Goal: Information Seeking & Learning: Learn about a topic

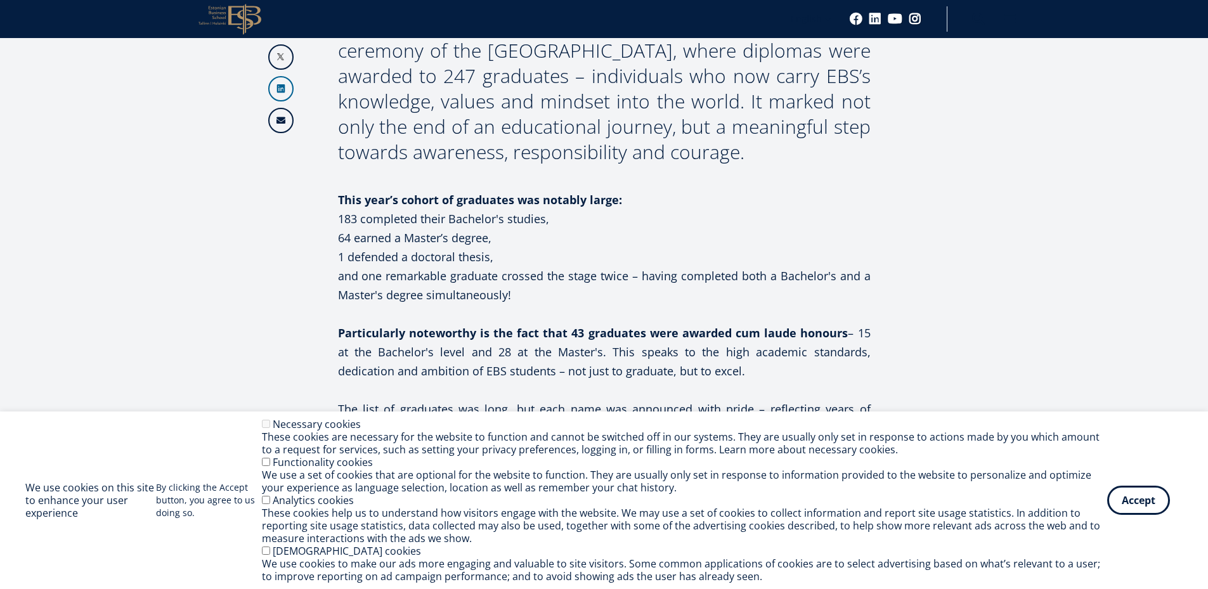
scroll to position [825, 0]
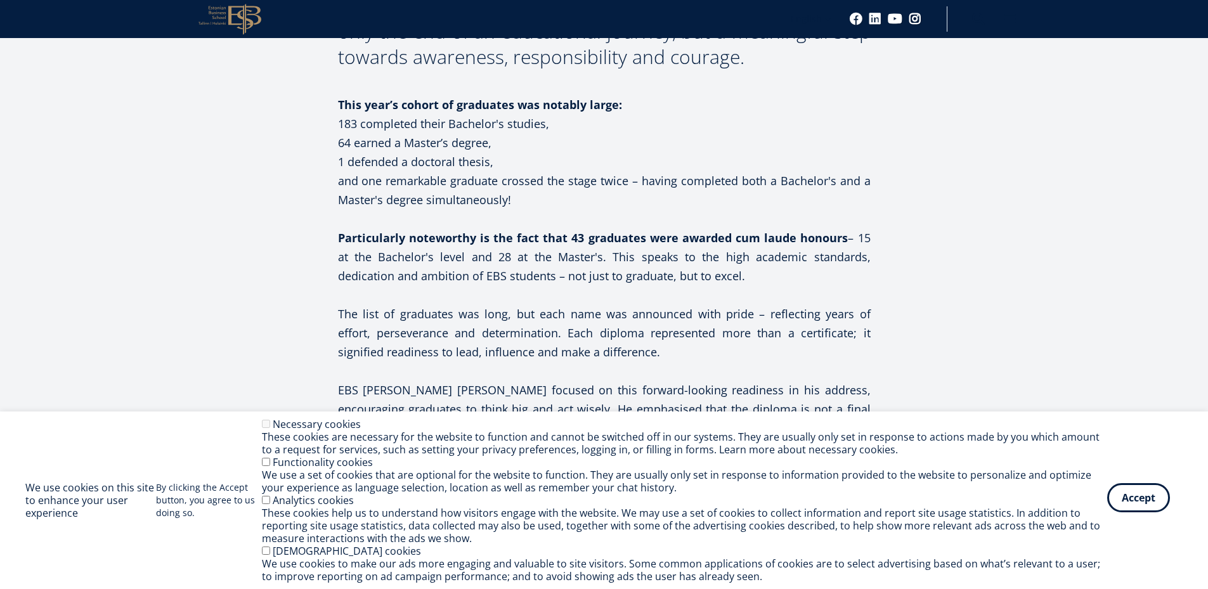
click at [1126, 504] on button "Accept" at bounding box center [1138, 497] width 63 height 29
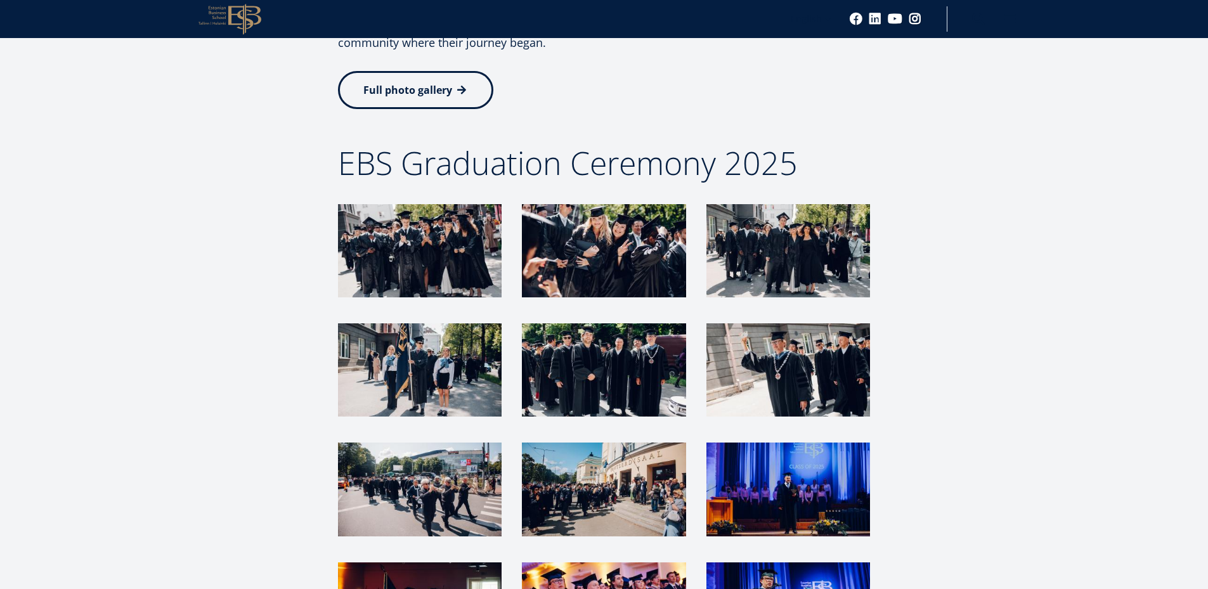
scroll to position [3006, 0]
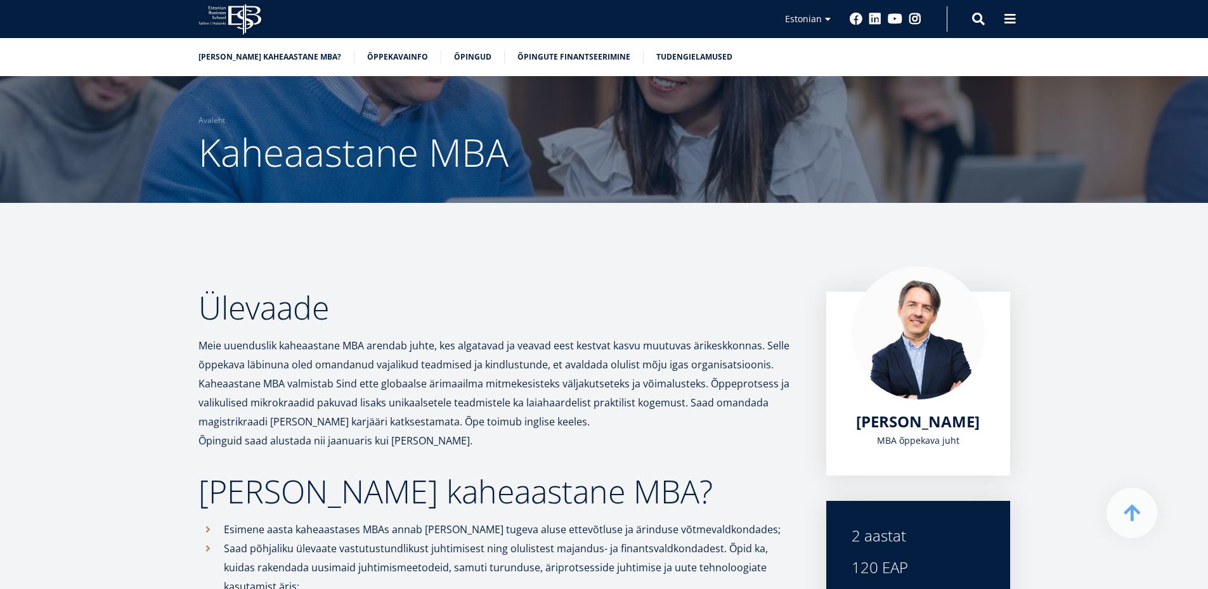
drag, startPoint x: 341, startPoint y: 424, endPoint x: 407, endPoint y: 90, distance: 340.1
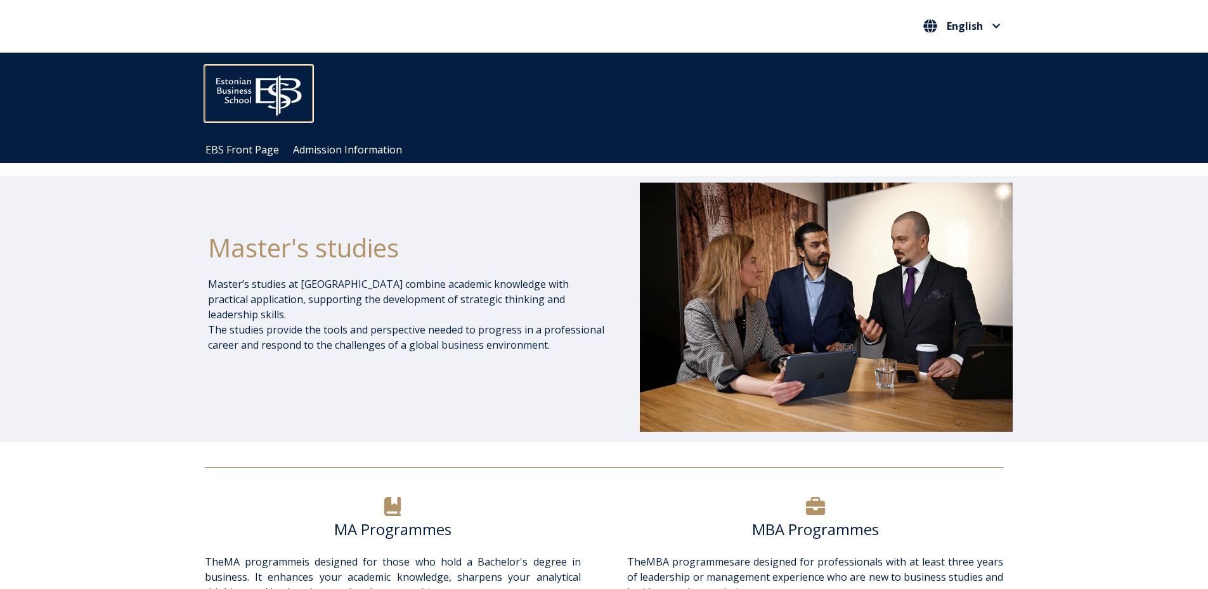
click at [246, 86] on img at bounding box center [259, 92] width 108 height 55
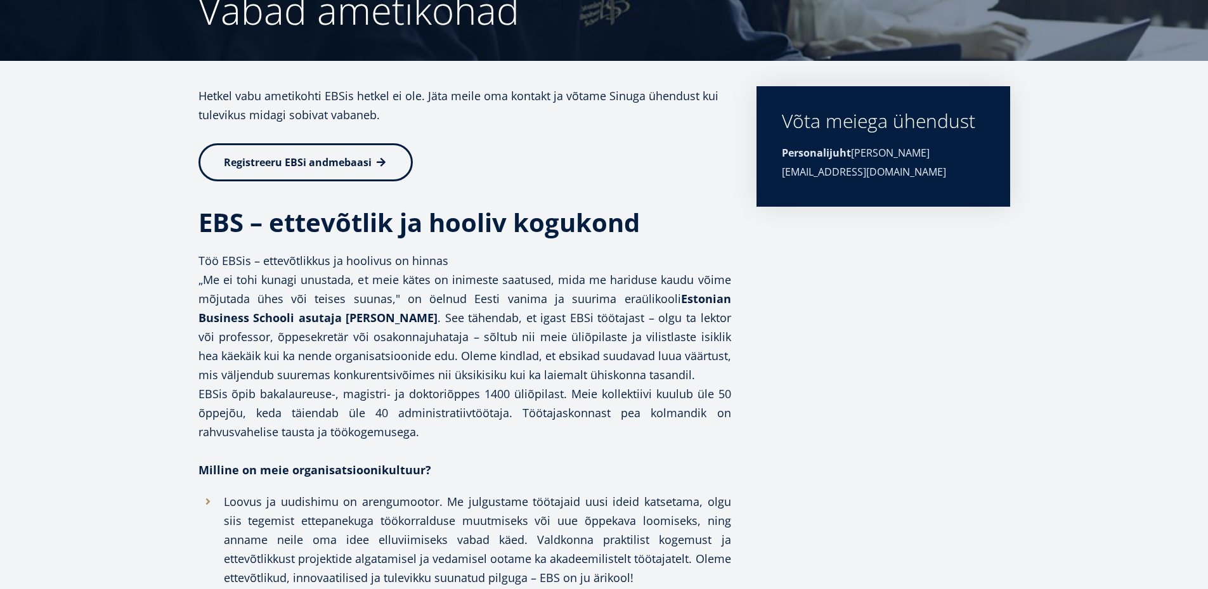
scroll to position [381, 0]
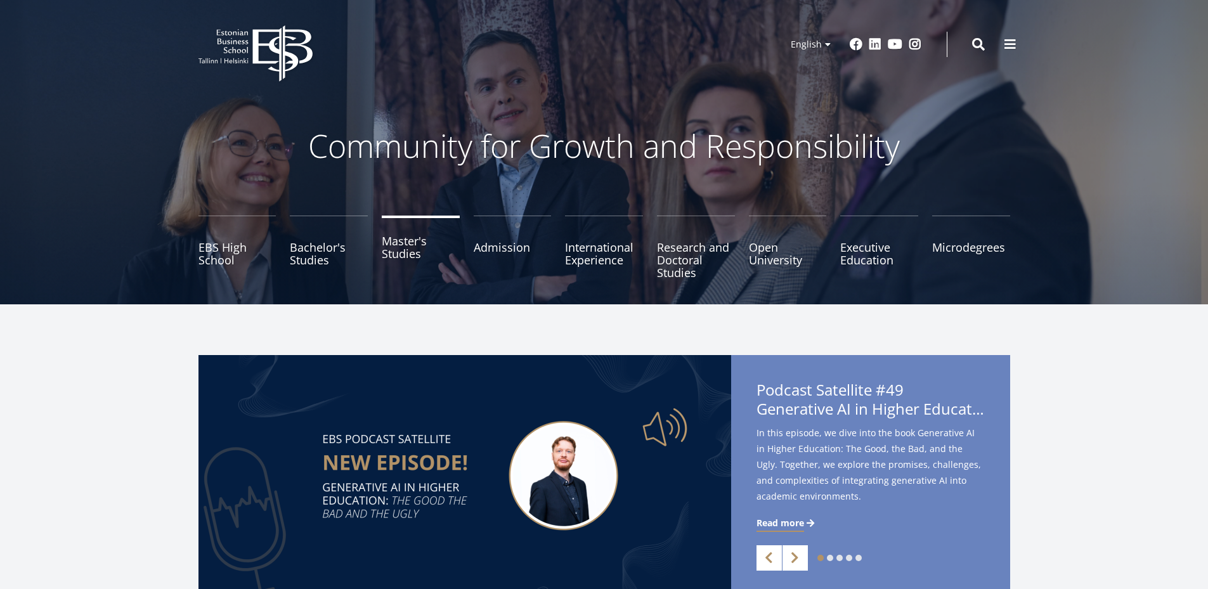
click at [415, 258] on link "Master's Studies" at bounding box center [421, 247] width 78 height 63
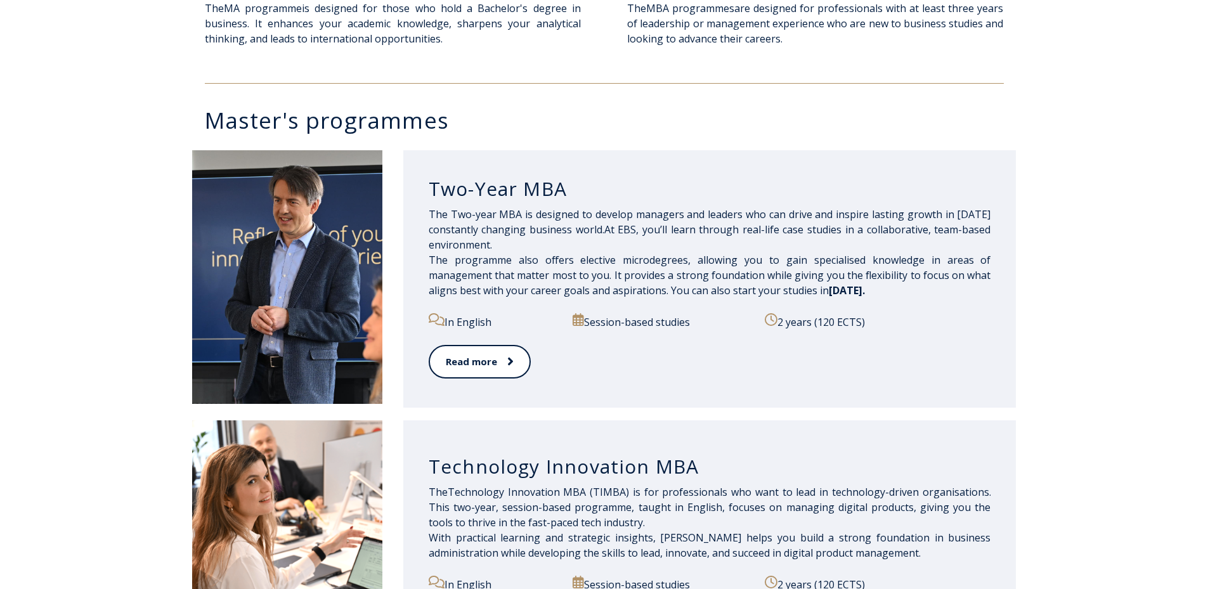
scroll to position [698, 0]
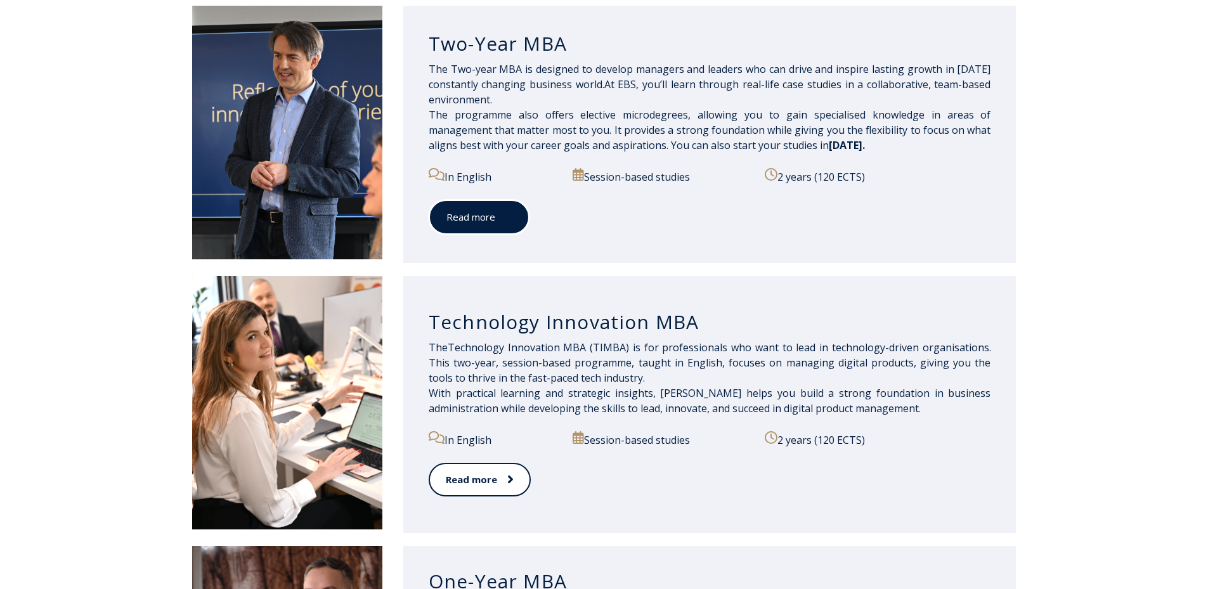
click at [483, 221] on link "Read more" at bounding box center [479, 217] width 101 height 35
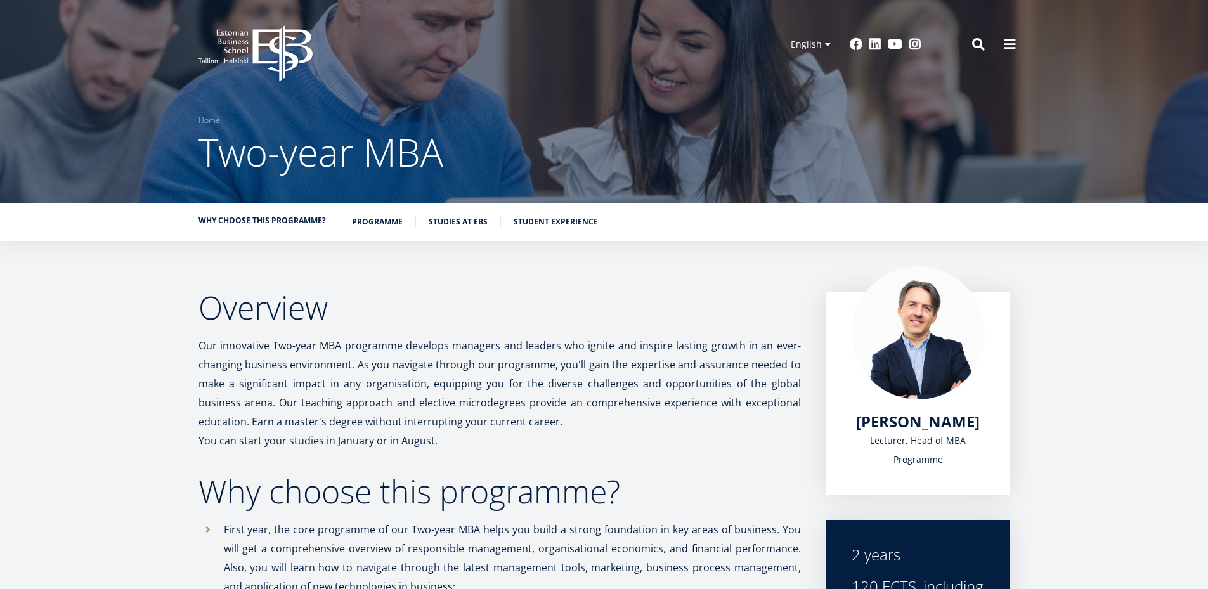
click at [258, 223] on link "Why choose this programme?" at bounding box center [262, 220] width 127 height 13
drag, startPoint x: 1064, startPoint y: 147, endPoint x: 1036, endPoint y: 53, distance: 97.9
click at [379, 220] on link "Programme" at bounding box center [377, 220] width 51 height 13
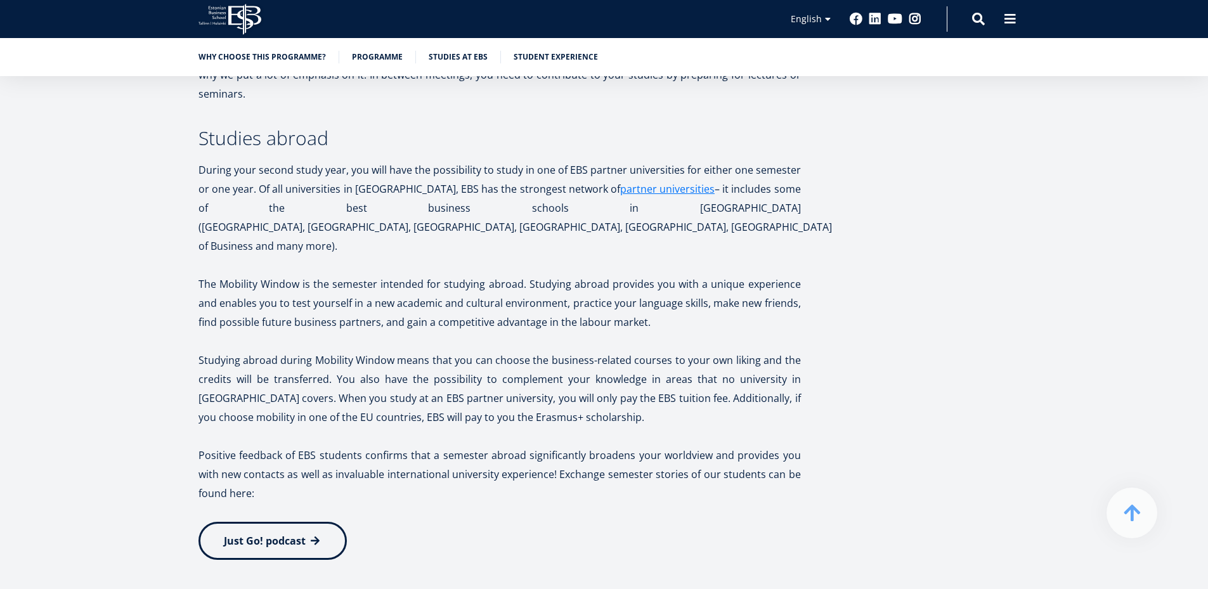
scroll to position [2424, 0]
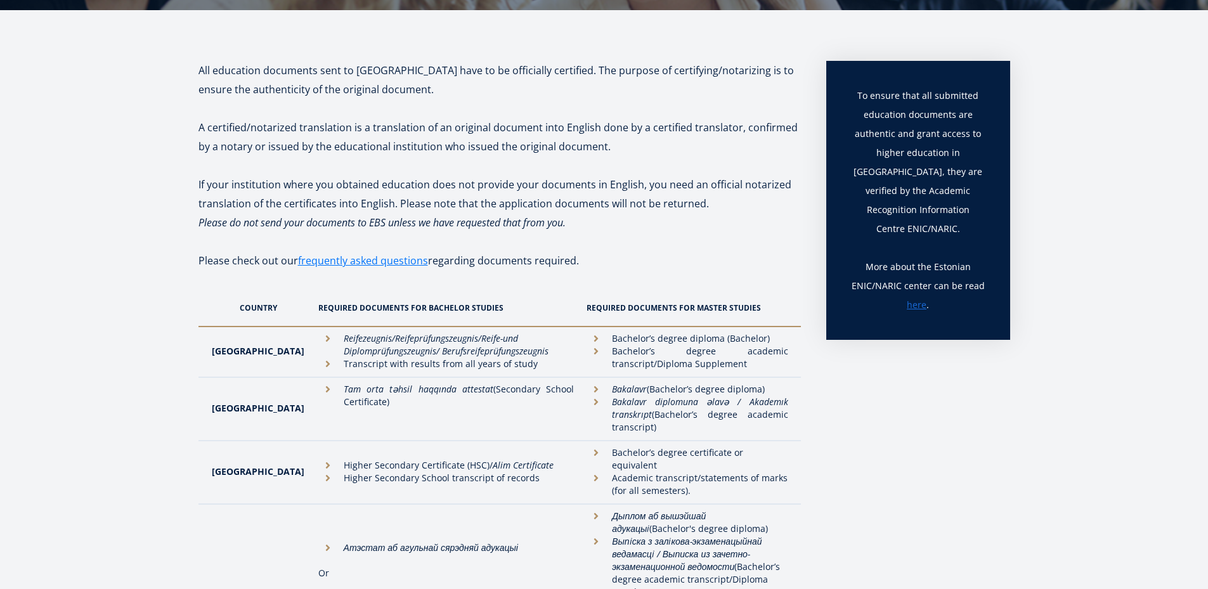
scroll to position [81, 0]
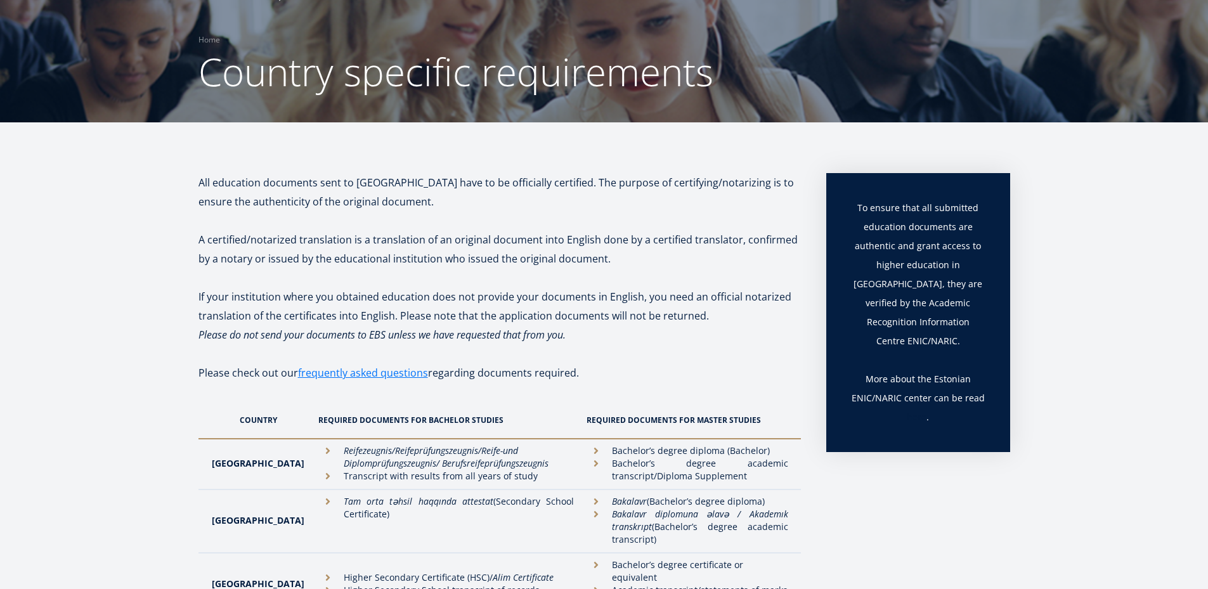
click at [917, 408] on link "here" at bounding box center [917, 417] width 20 height 19
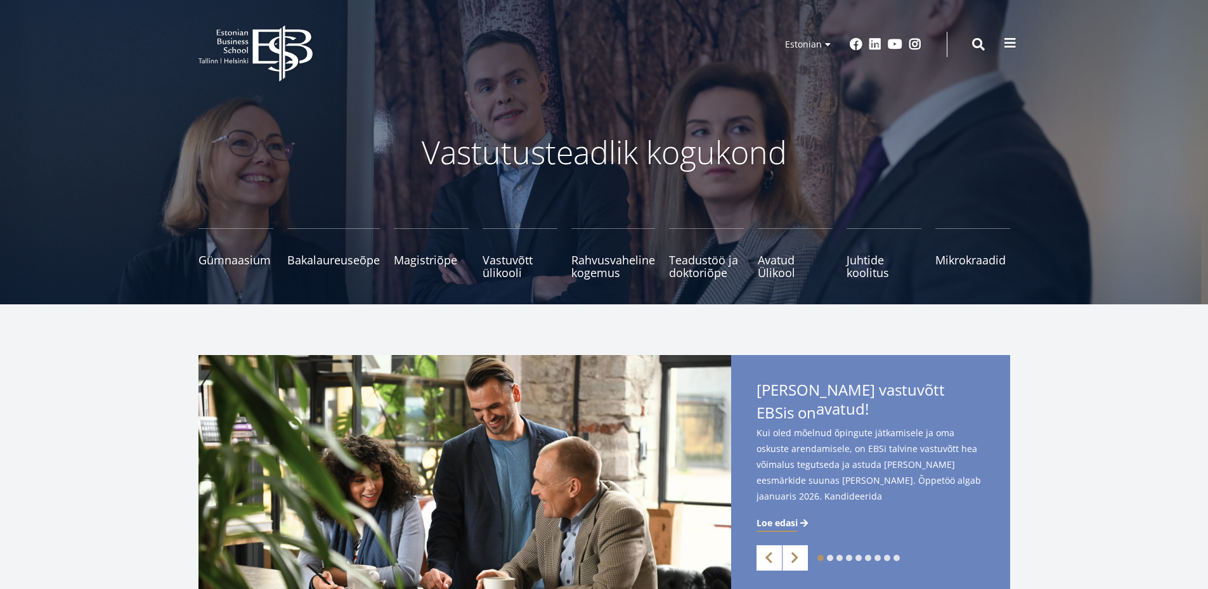
click at [1016, 49] on span at bounding box center [1010, 43] width 13 height 13
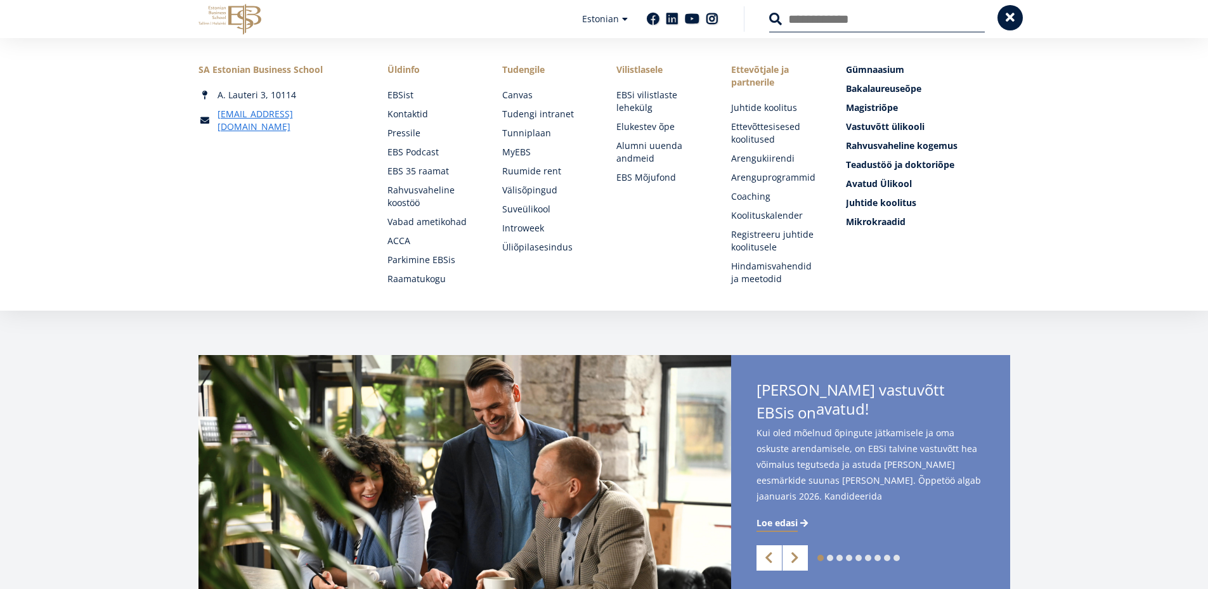
click at [1011, 23] on span at bounding box center [1010, 17] width 13 height 13
